Goal: Task Accomplishment & Management: Use online tool/utility

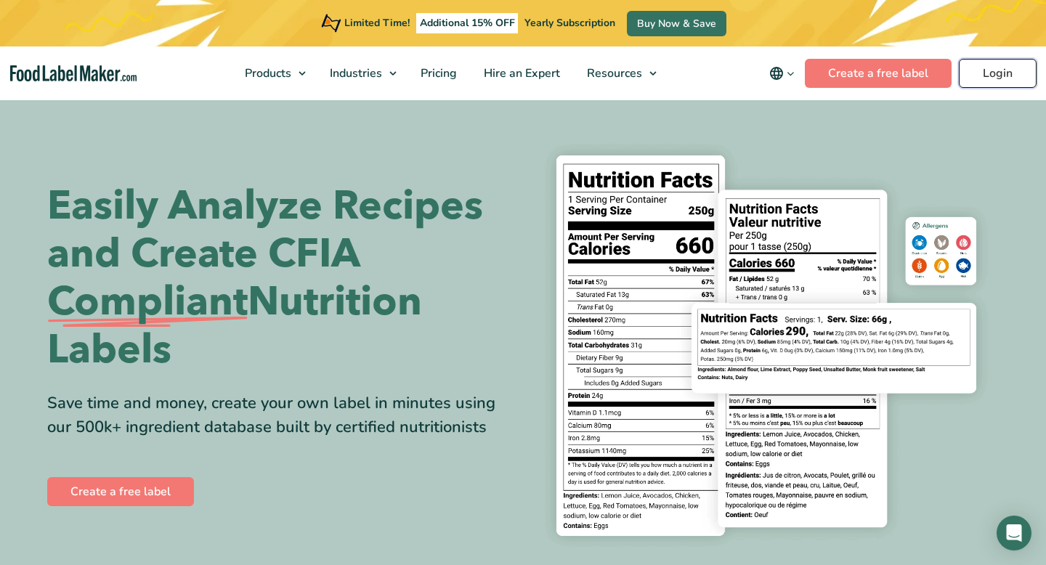
click at [1006, 76] on link "Login" at bounding box center [998, 73] width 78 height 29
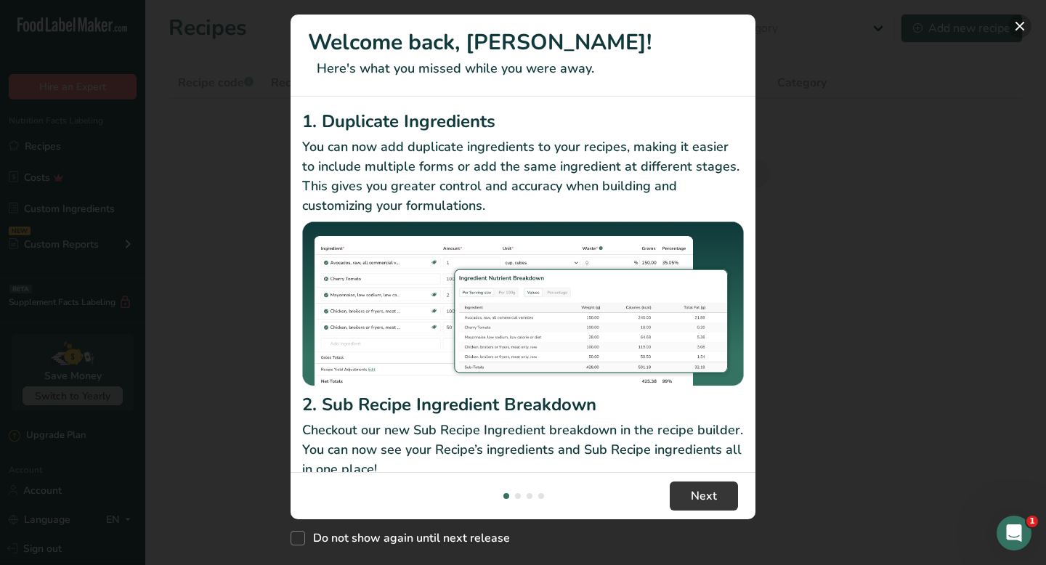
click at [1025, 28] on button "New Features" at bounding box center [1019, 26] width 23 height 23
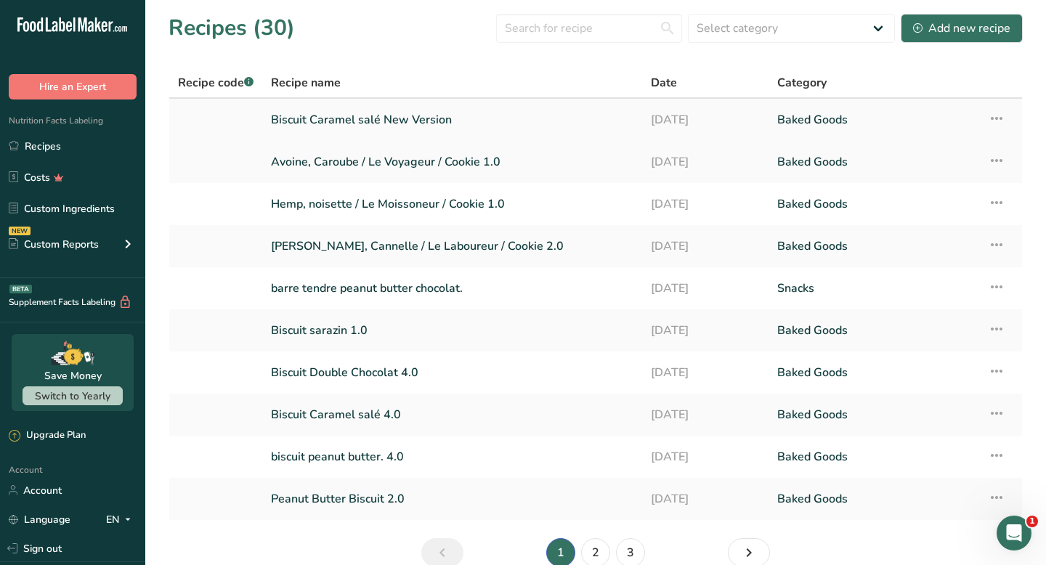
click at [439, 126] on link "Biscuit Caramel salé New Version" at bounding box center [452, 120] width 362 height 31
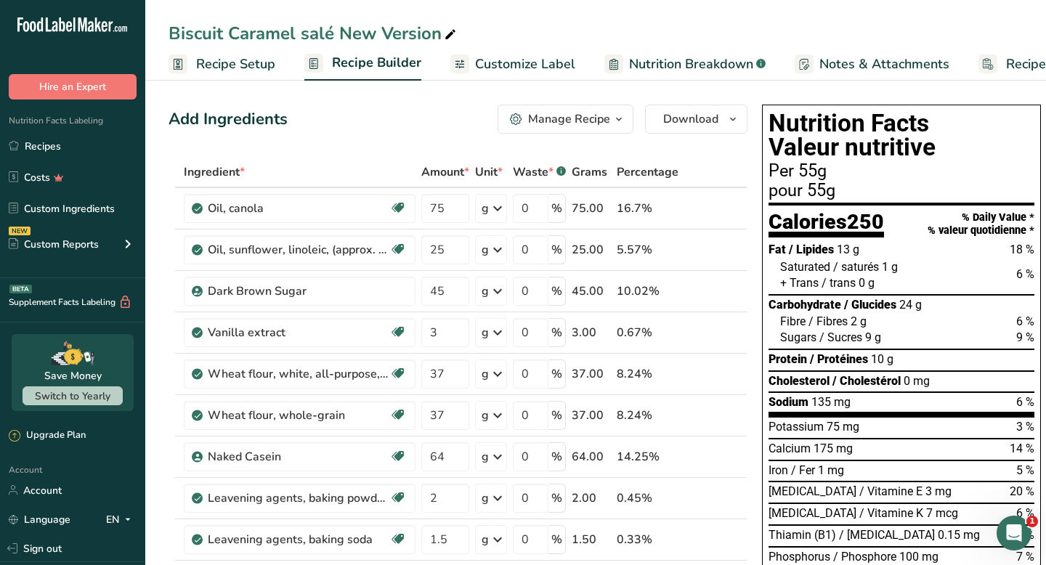
click at [495, 50] on link "Customize Label" at bounding box center [512, 64] width 125 height 33
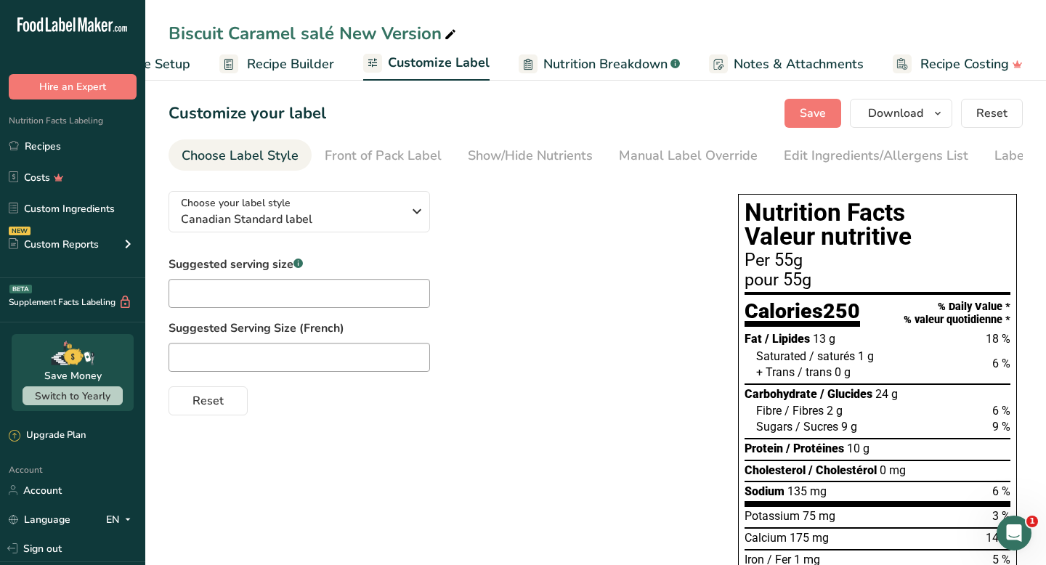
click at [289, 63] on span "Recipe Builder" at bounding box center [290, 64] width 87 height 20
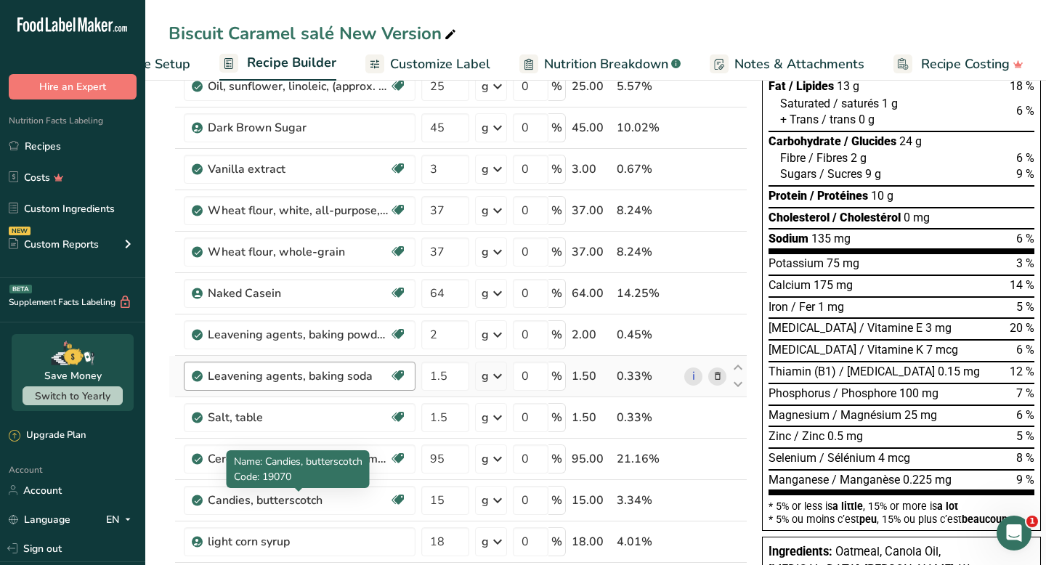
scroll to position [177, 0]
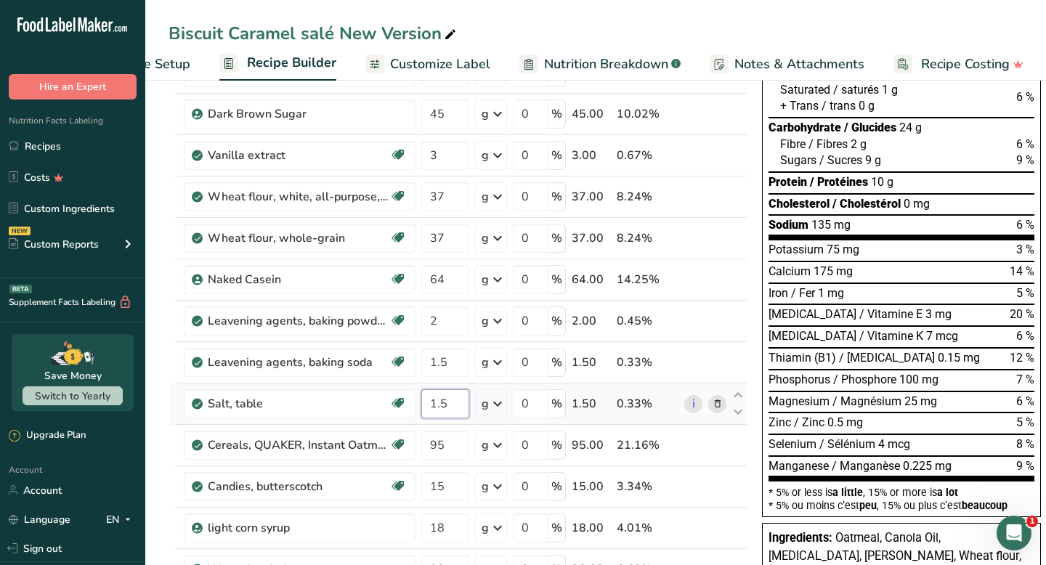
click at [453, 402] on input "1.5" at bounding box center [445, 403] width 48 height 29
type input "1"
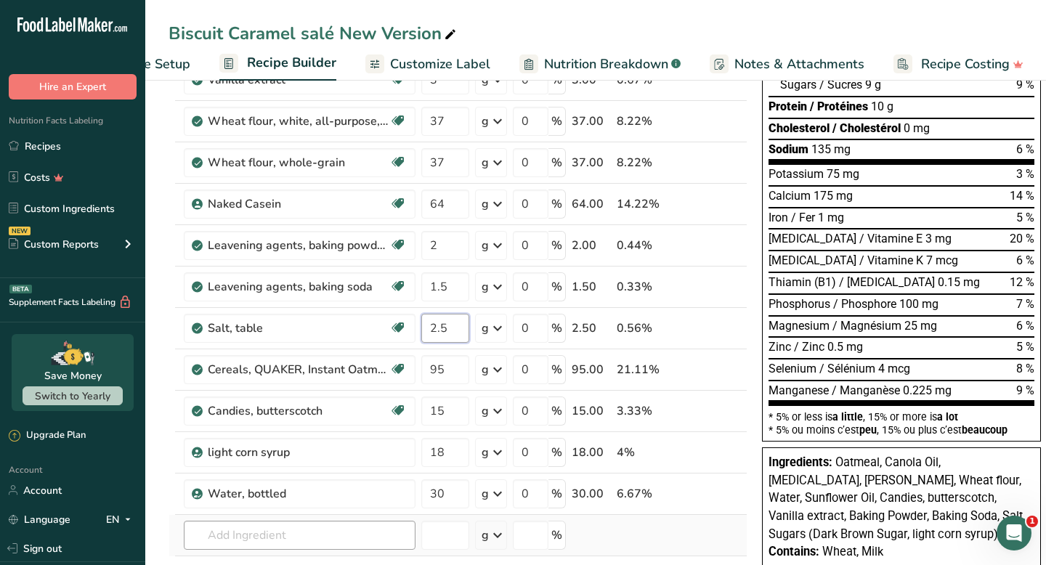
type input "2.5"
click at [320, 530] on div "Ingredient * Amount * Unit * Waste * .a-a{fill:#347362;}.b-a{fill:#fff;} Grams …" at bounding box center [458, 275] width 579 height 743
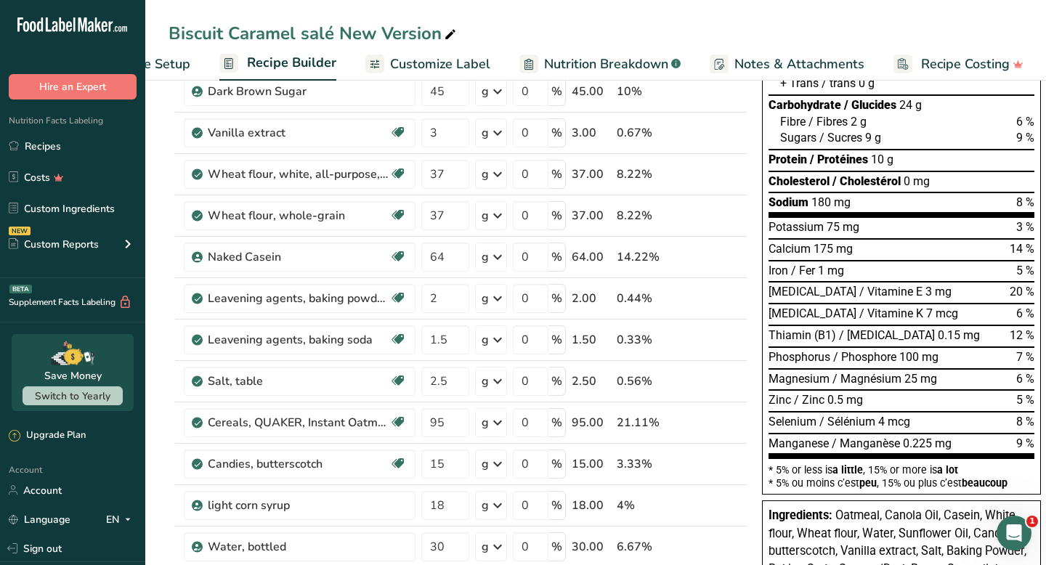
scroll to position [0, 0]
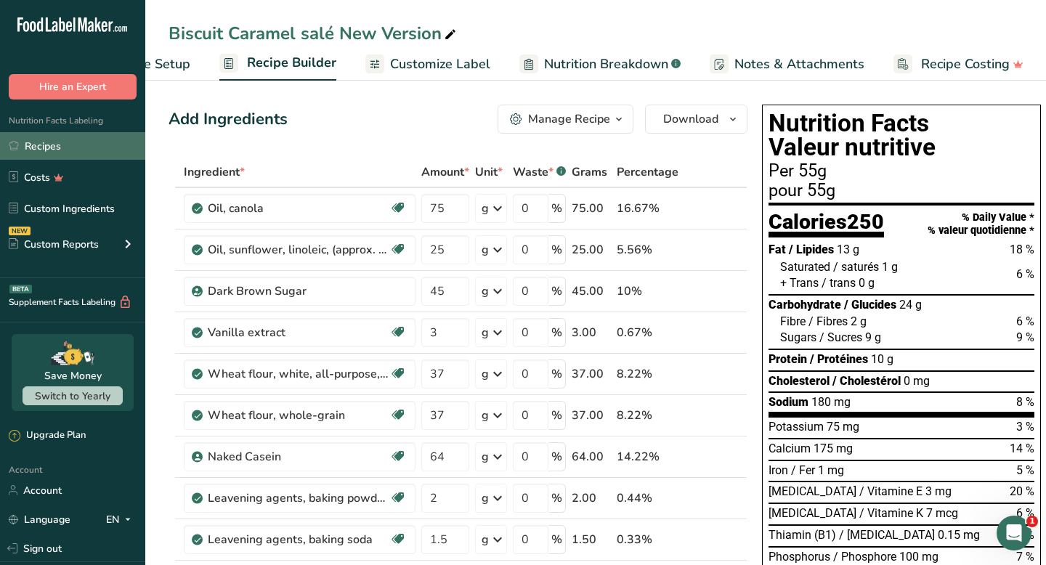
click at [52, 147] on link "Recipes" at bounding box center [72, 146] width 145 height 28
